Goal: Navigation & Orientation: Find specific page/section

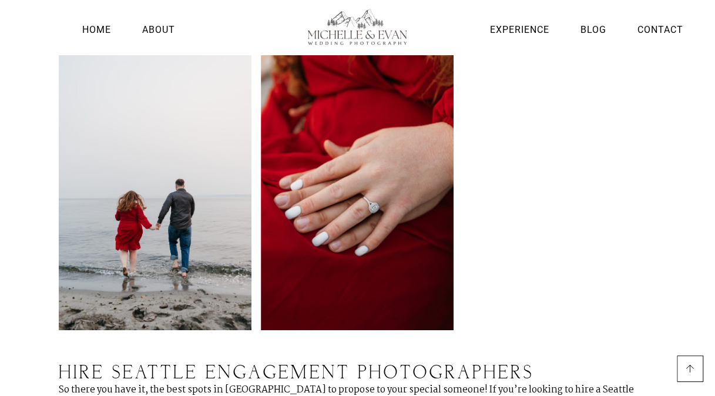
scroll to position [4262, 0]
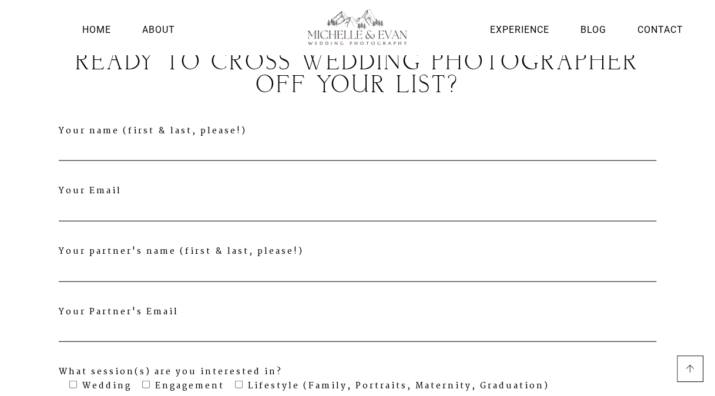
scroll to position [3527, 0]
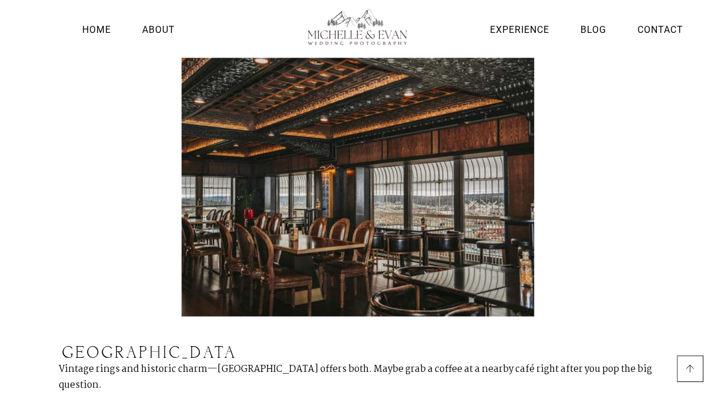
scroll to position [3156, 0]
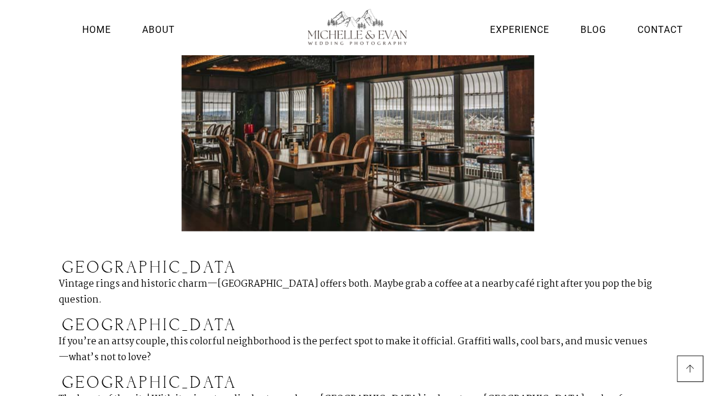
click at [98, 29] on link "Home" at bounding box center [96, 30] width 35 height 16
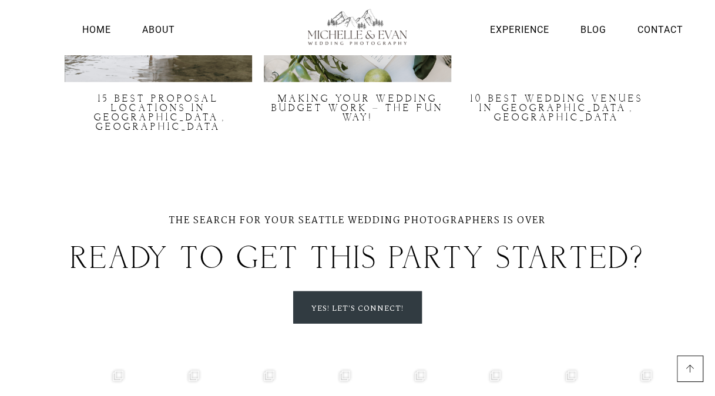
scroll to position [3408, 0]
